Goal: Information Seeking & Learning: Find contact information

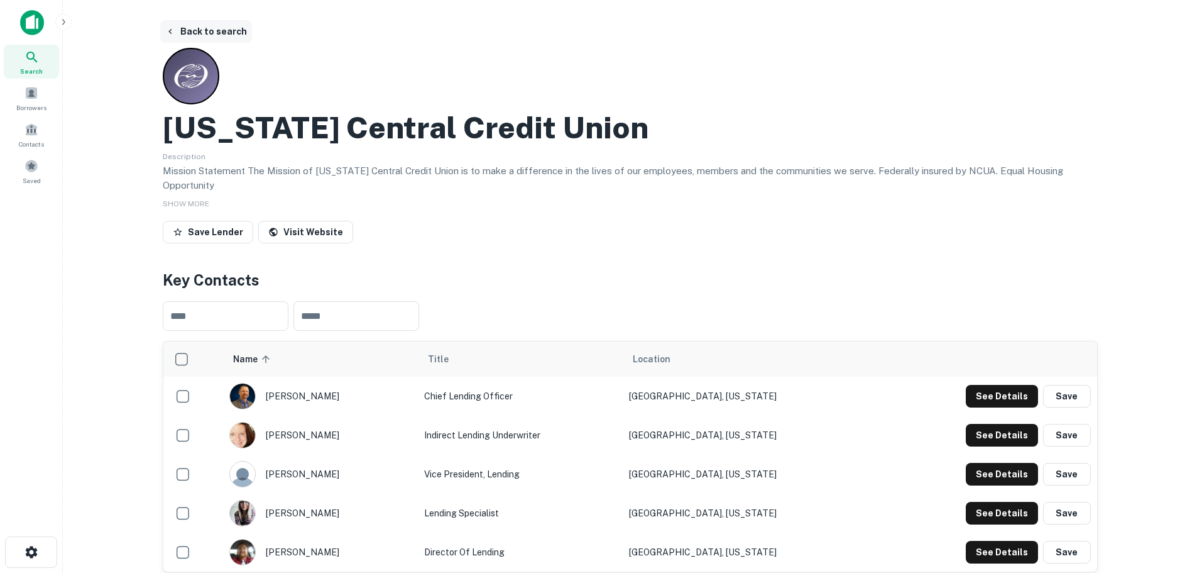
click at [211, 35] on button "Back to search" at bounding box center [206, 31] width 92 height 23
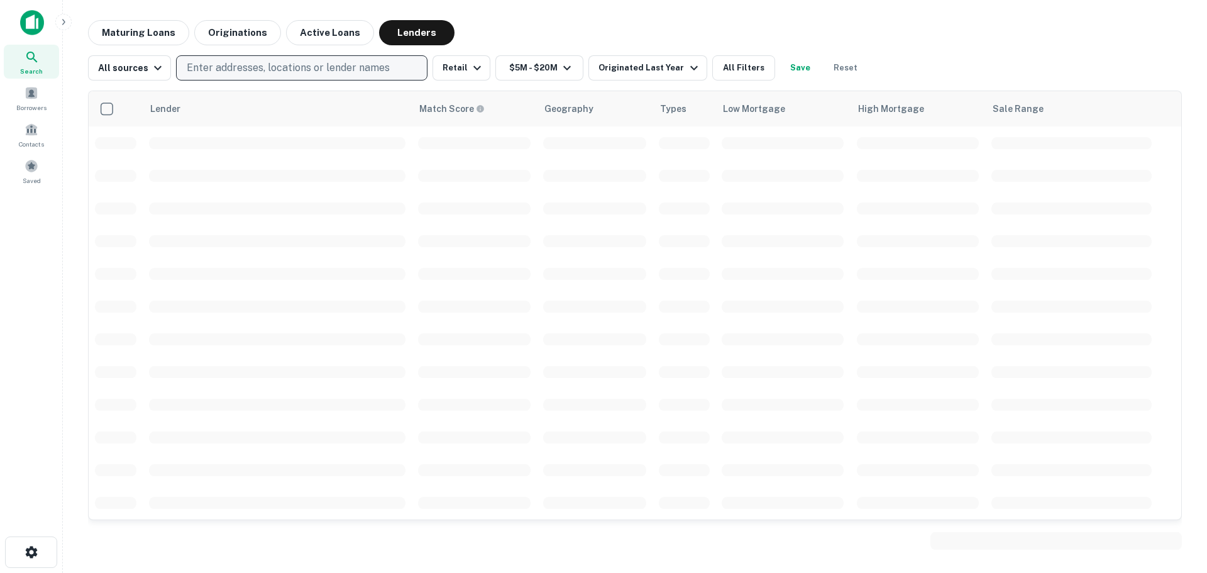
click at [224, 65] on p "Enter addresses, locations or lender names" at bounding box center [288, 67] width 203 height 15
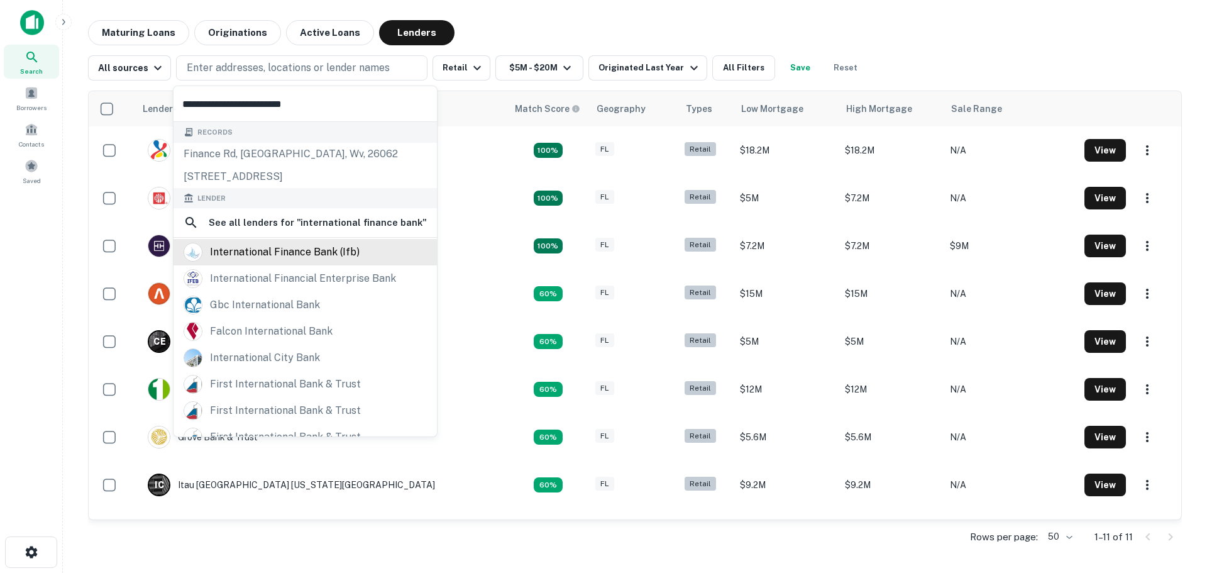
type input "**********"
click at [375, 250] on div "international finance bank (ifb)" at bounding box center [305, 252] width 243 height 19
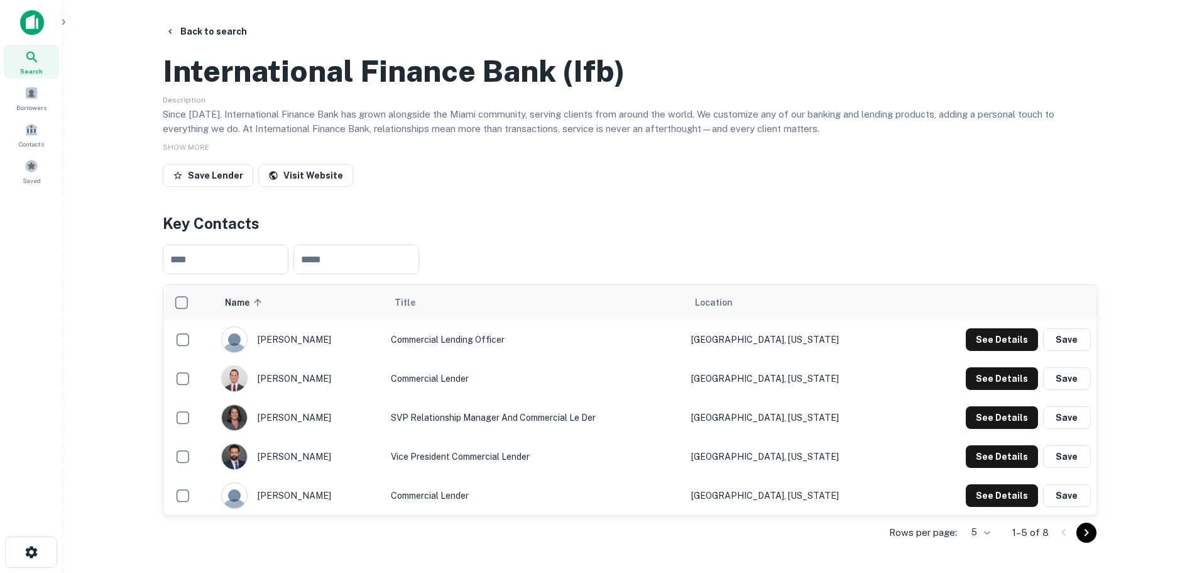
scroll to position [189, 0]
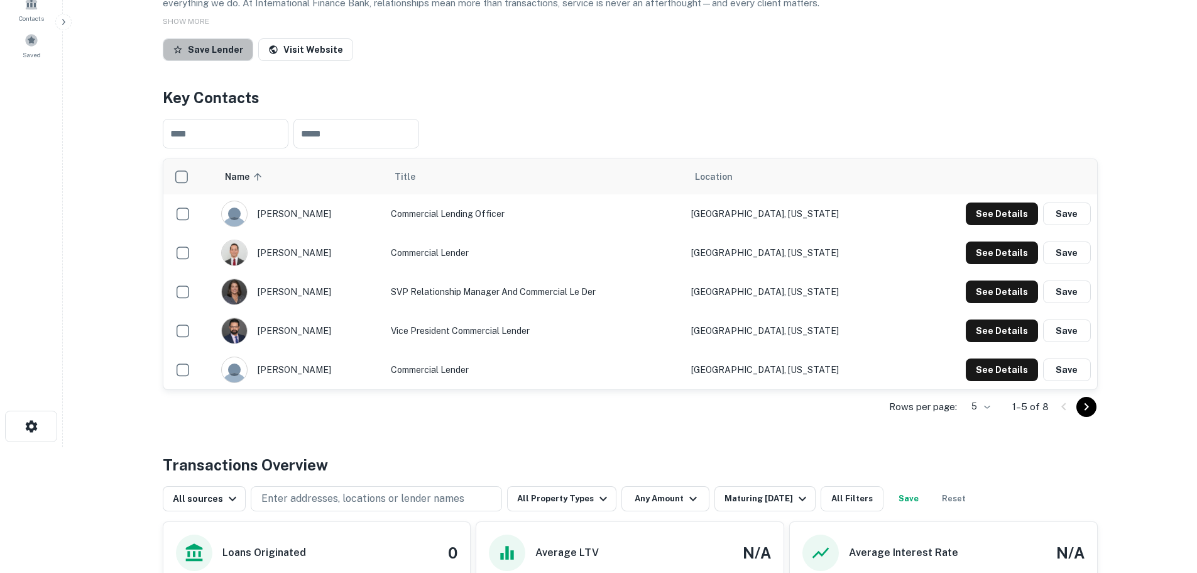
click at [208, 61] on button "Save Lender" at bounding box center [208, 49] width 91 height 23
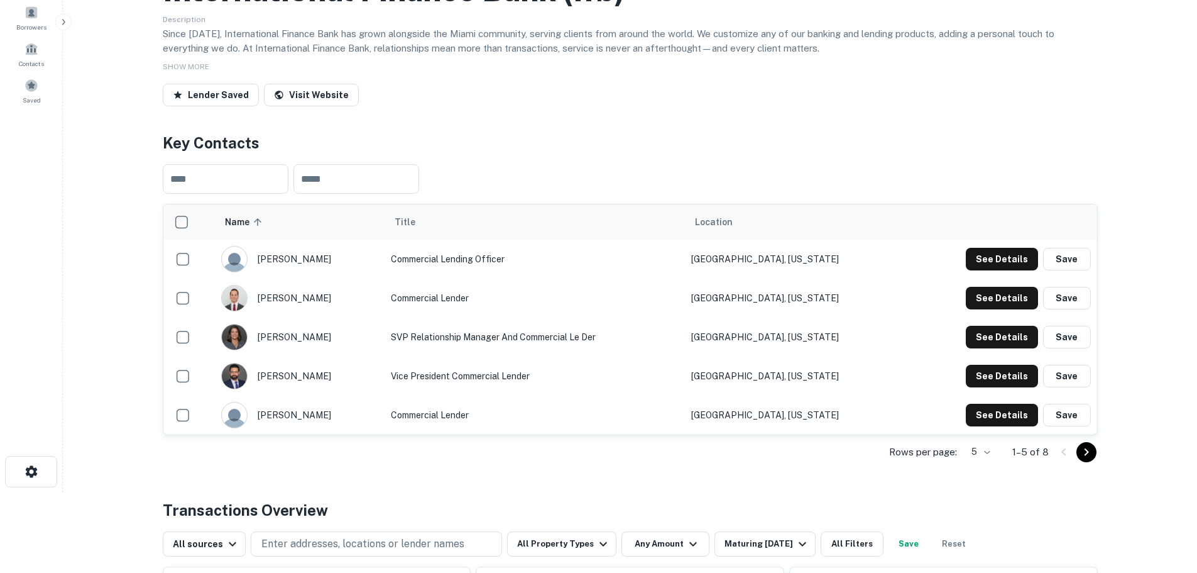
scroll to position [126, 0]
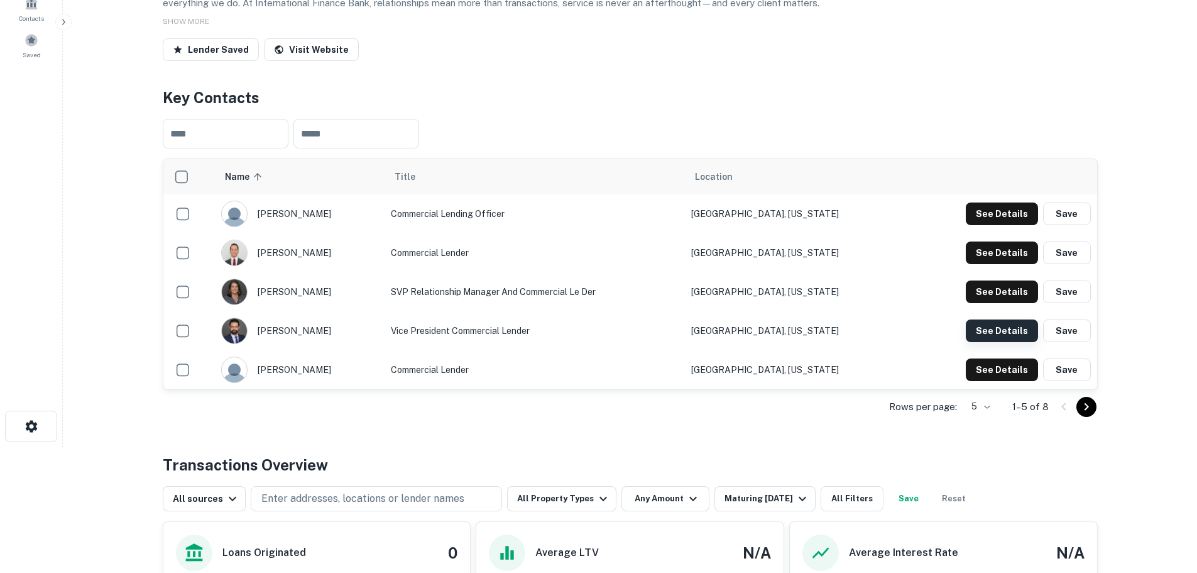
click at [999, 342] on button "See Details" at bounding box center [1002, 330] width 72 height 23
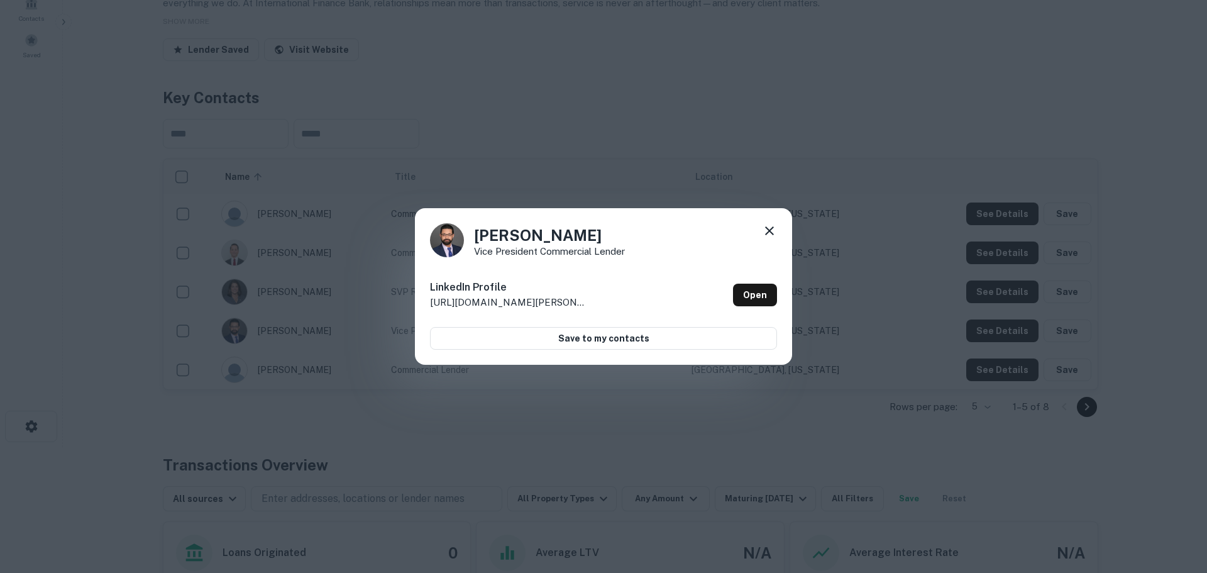
click at [769, 238] on icon at bounding box center [769, 230] width 15 height 15
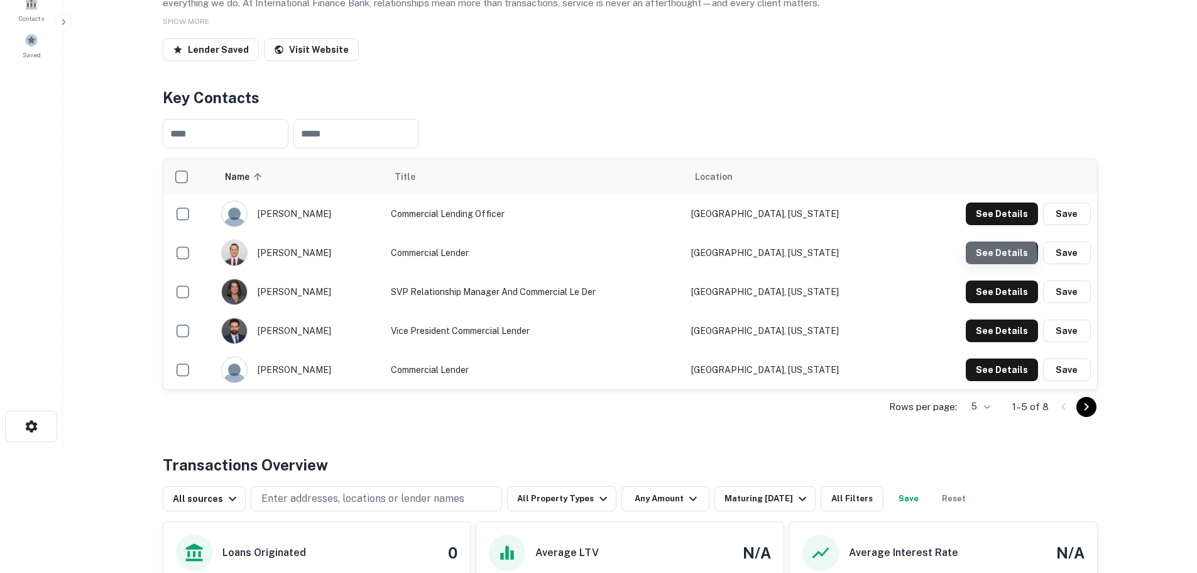
click at [978, 264] on button "See Details" at bounding box center [1002, 252] width 72 height 23
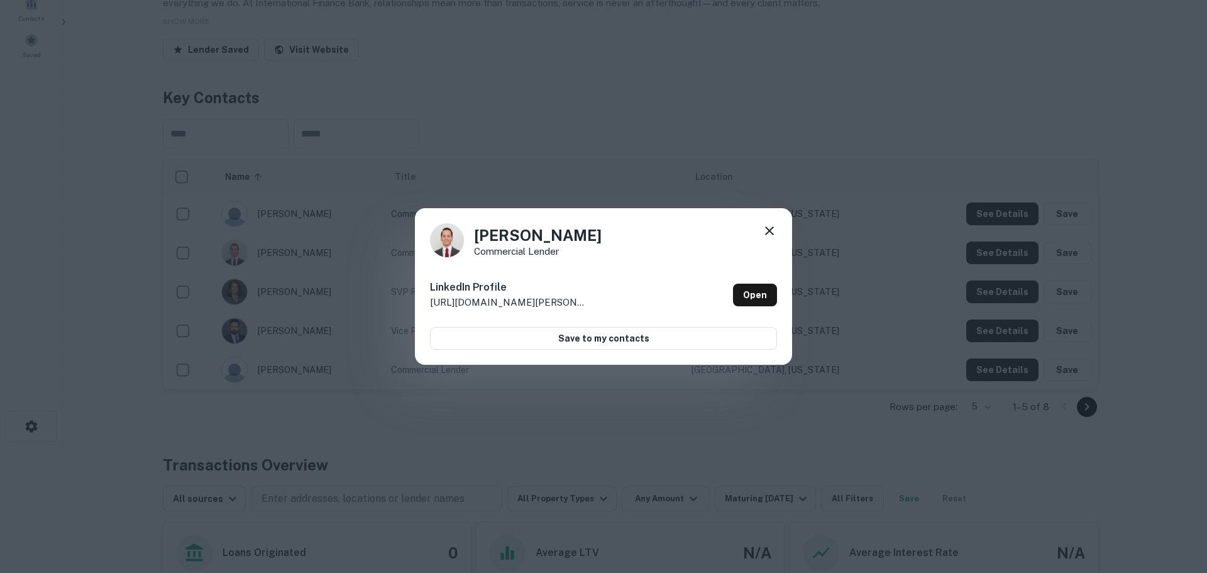
click at [777, 238] on div "[PERSON_NAME] Commercial Lender LinkedIn Profile [URL][DOMAIN_NAME][PERSON_NAME…" at bounding box center [603, 286] width 377 height 157
click at [776, 231] on icon at bounding box center [769, 230] width 15 height 15
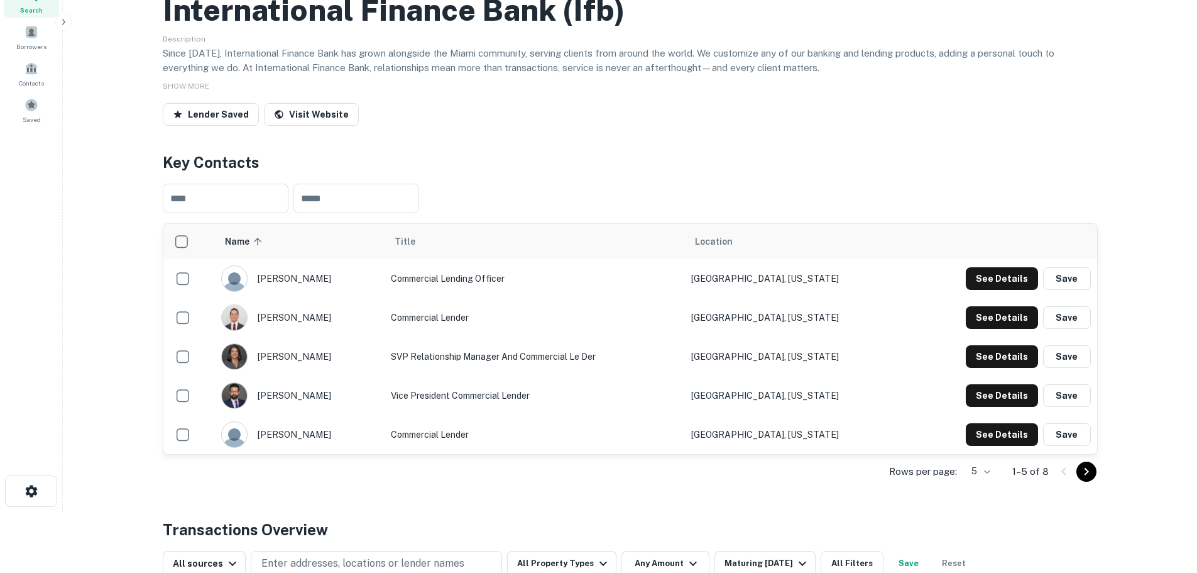
scroll to position [0, 0]
